Goal: Information Seeking & Learning: Find specific page/section

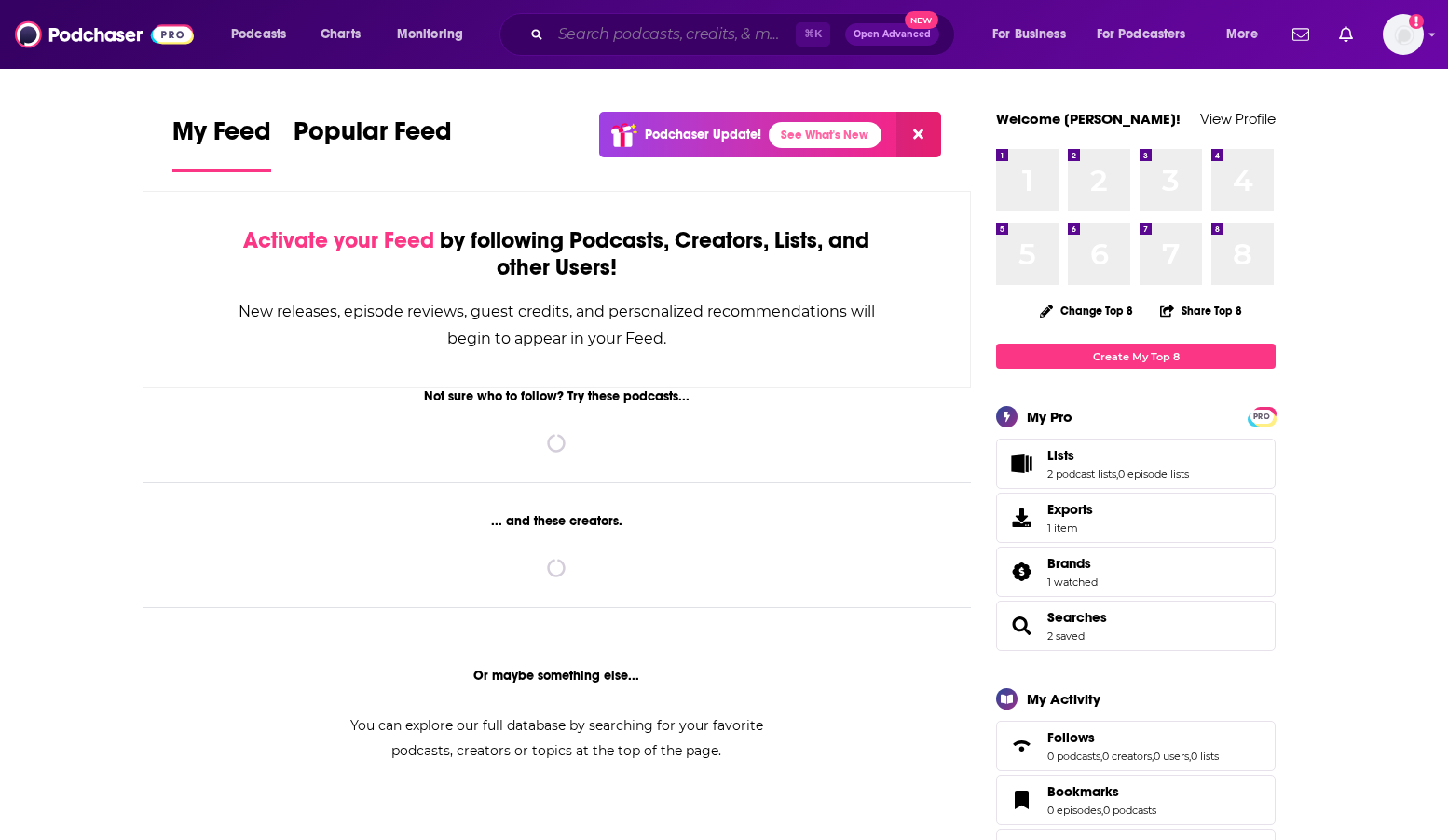
click at [567, 34] on input "Search podcasts, credits, & more..." at bounding box center [673, 34] width 245 height 29
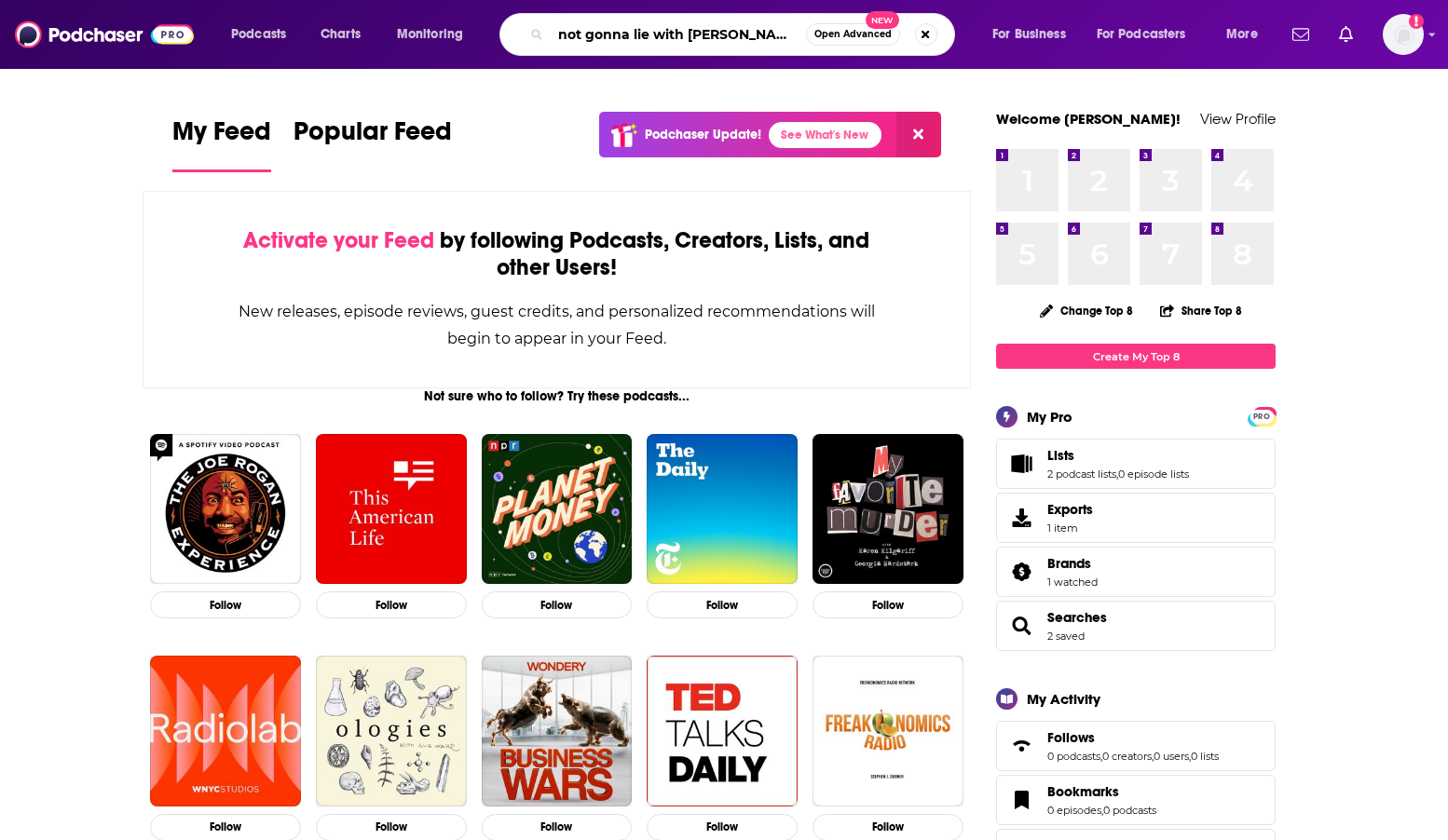
type input "not gonna lie with kylie kelce"
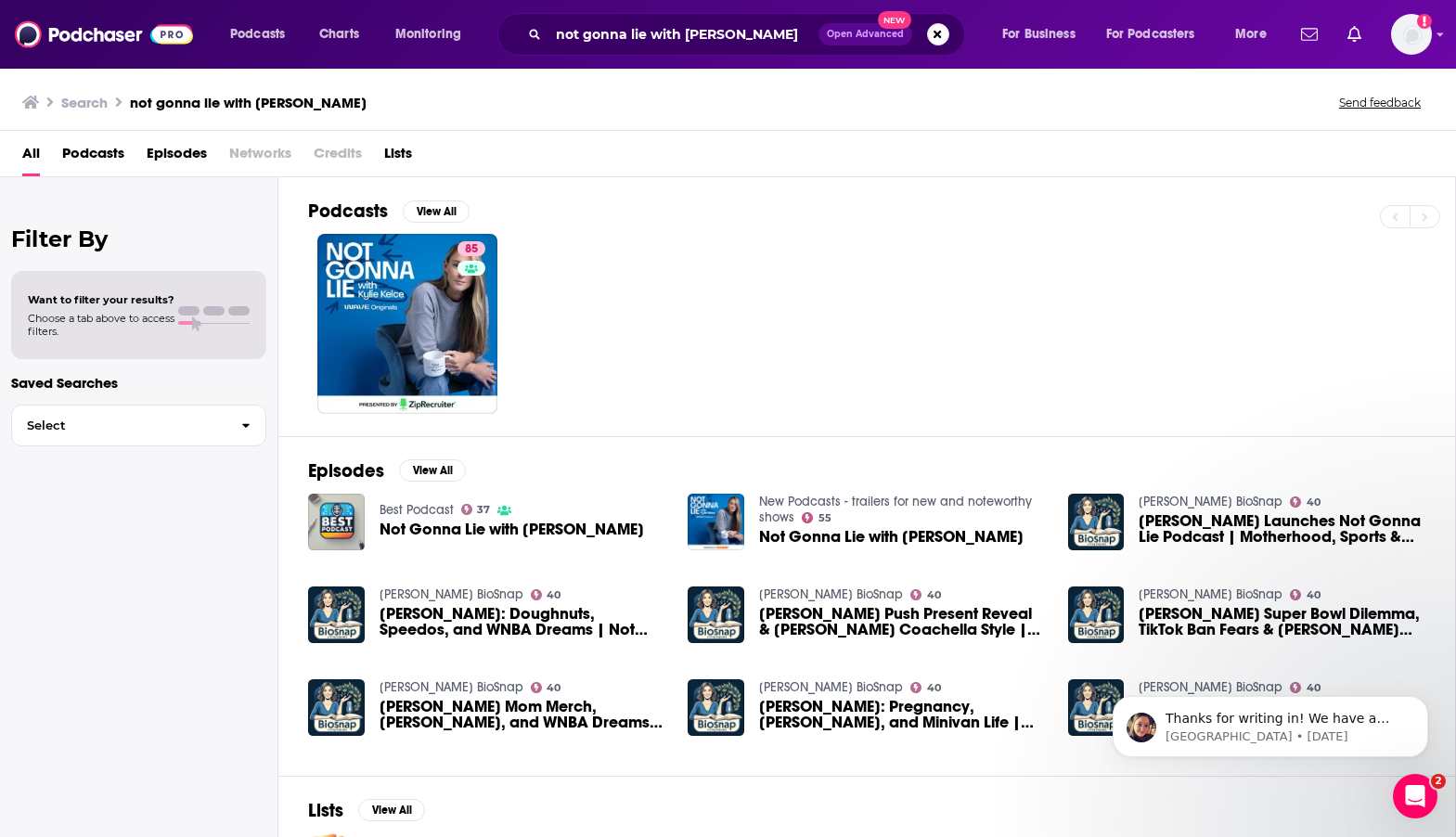
click at [172, 140] on span "Episodes" at bounding box center [177, 157] width 61 height 38
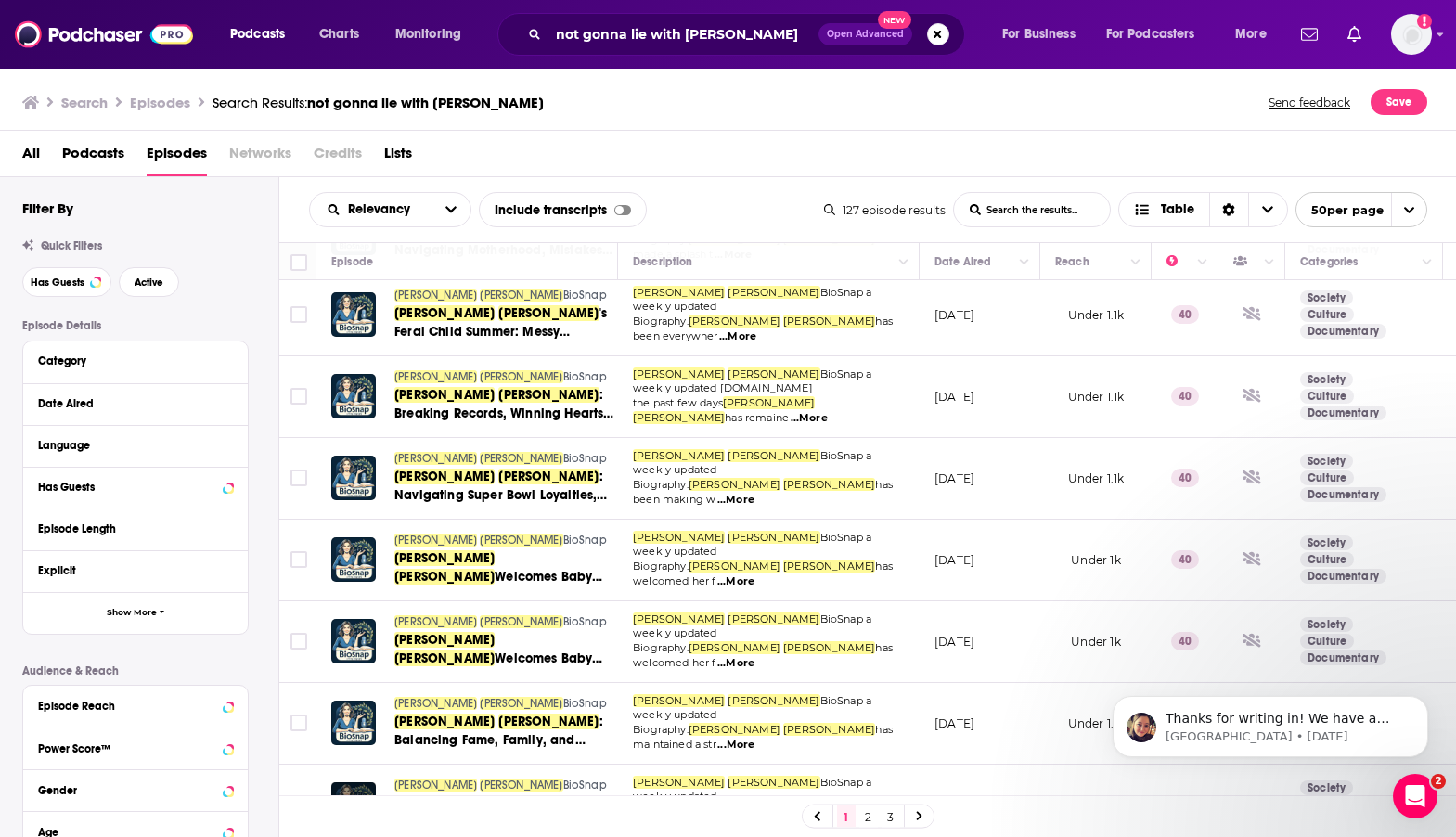
scroll to position [3320, 0]
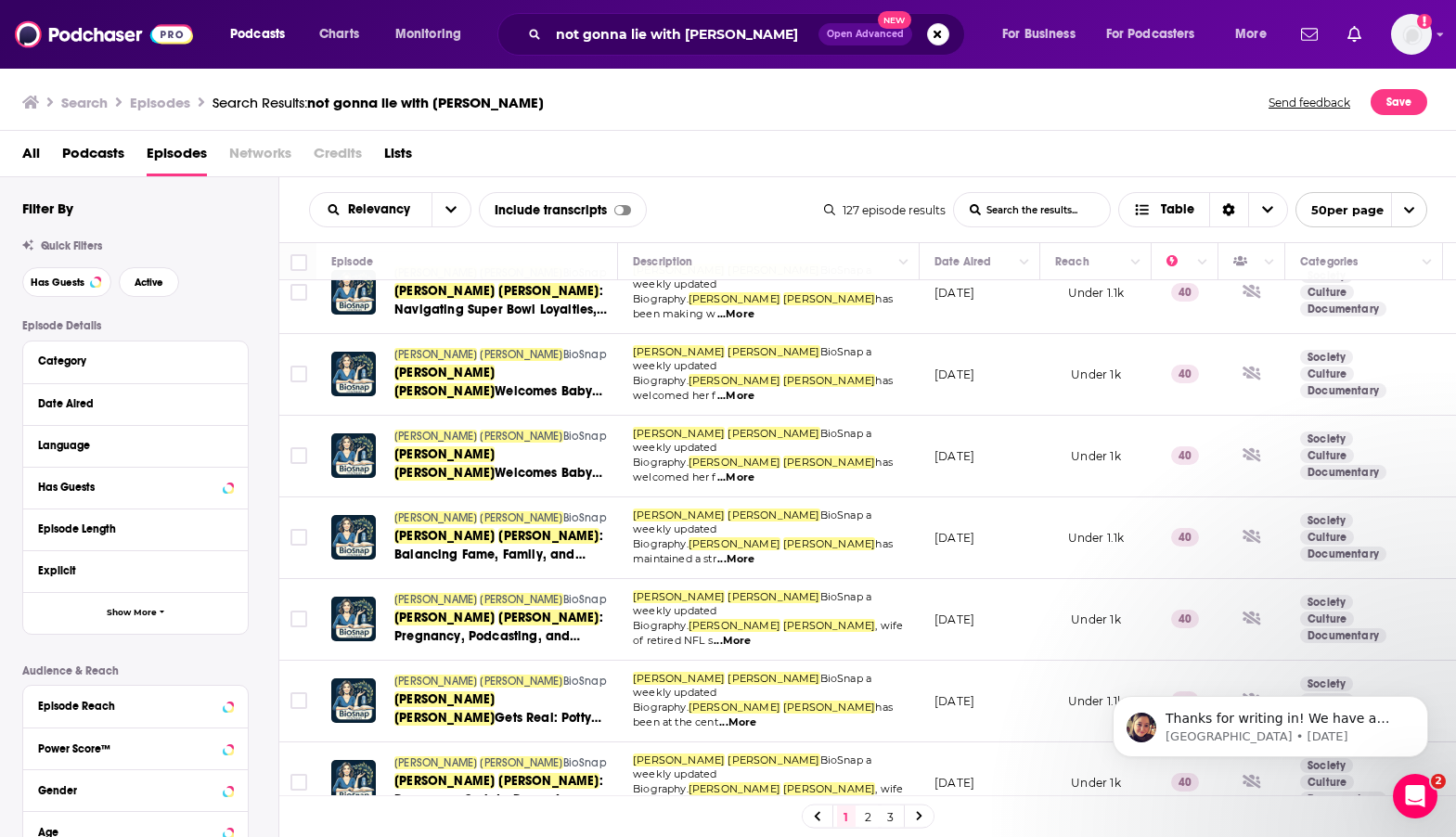
click at [867, 814] on link "2" at bounding box center [869, 816] width 19 height 23
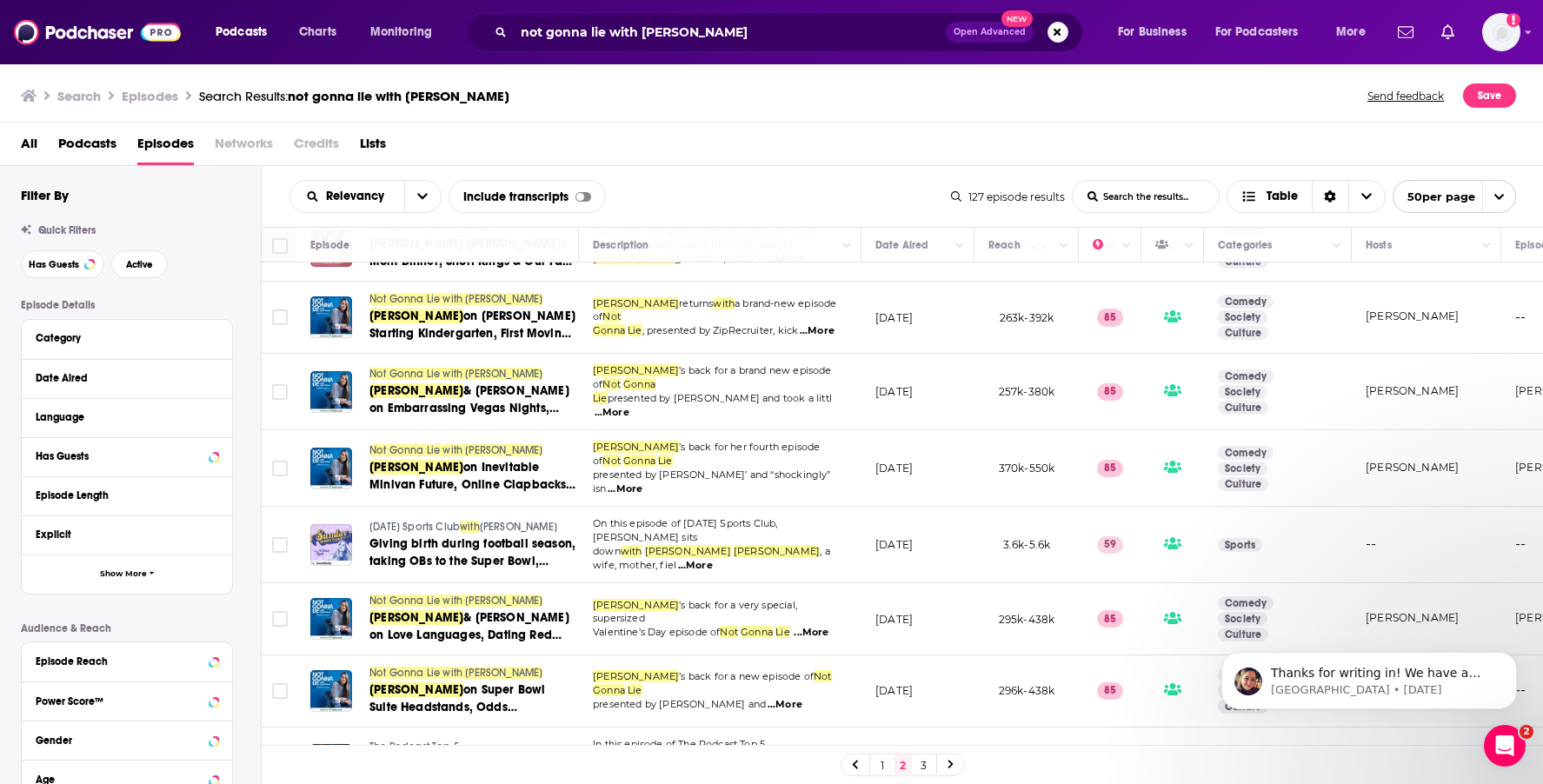
scroll to position [2105, 0]
